Goal: Learn about a topic: Learn about a topic

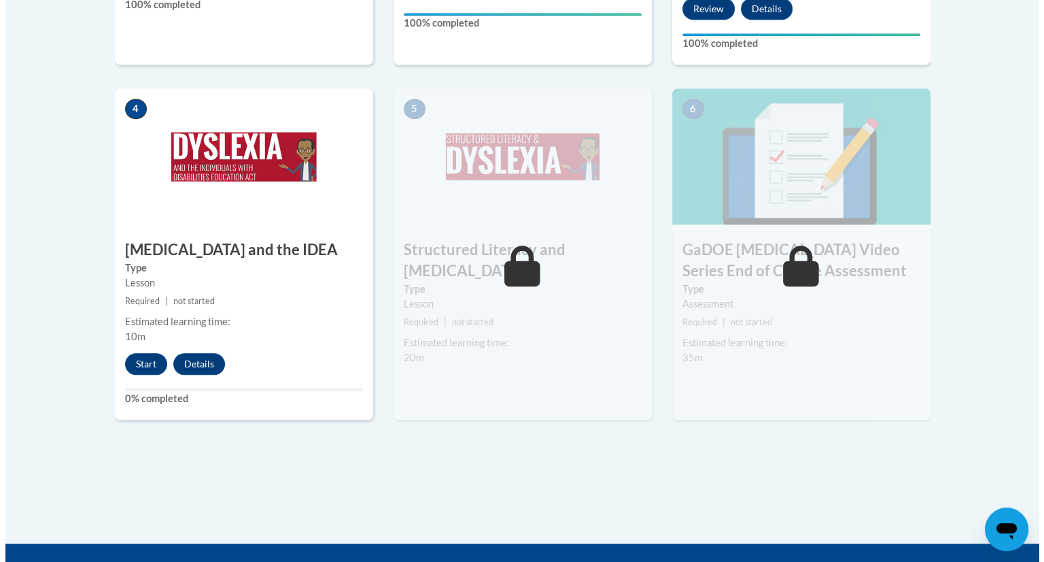
scroll to position [704, 0]
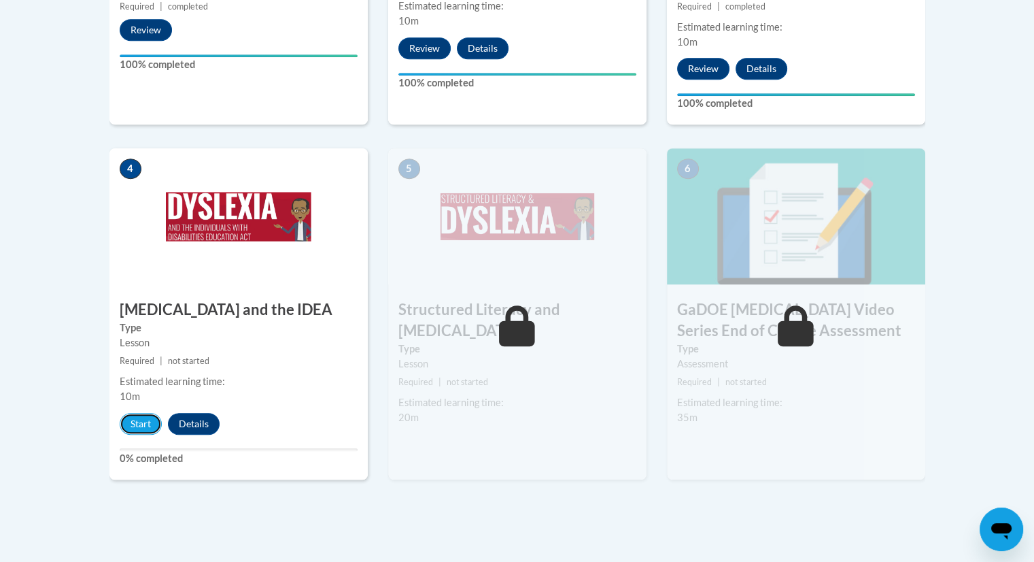
click at [149, 413] on button "Start" at bounding box center [141, 424] width 42 height 22
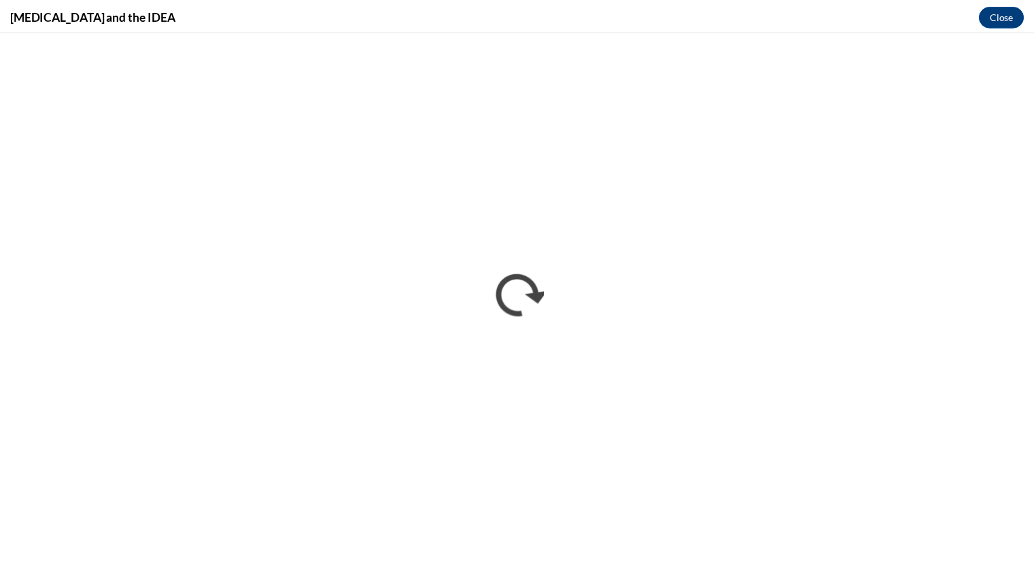
scroll to position [0, 0]
click at [994, 19] on button "Close" at bounding box center [1012, 15] width 46 height 22
